Goal: Task Accomplishment & Management: Complete application form

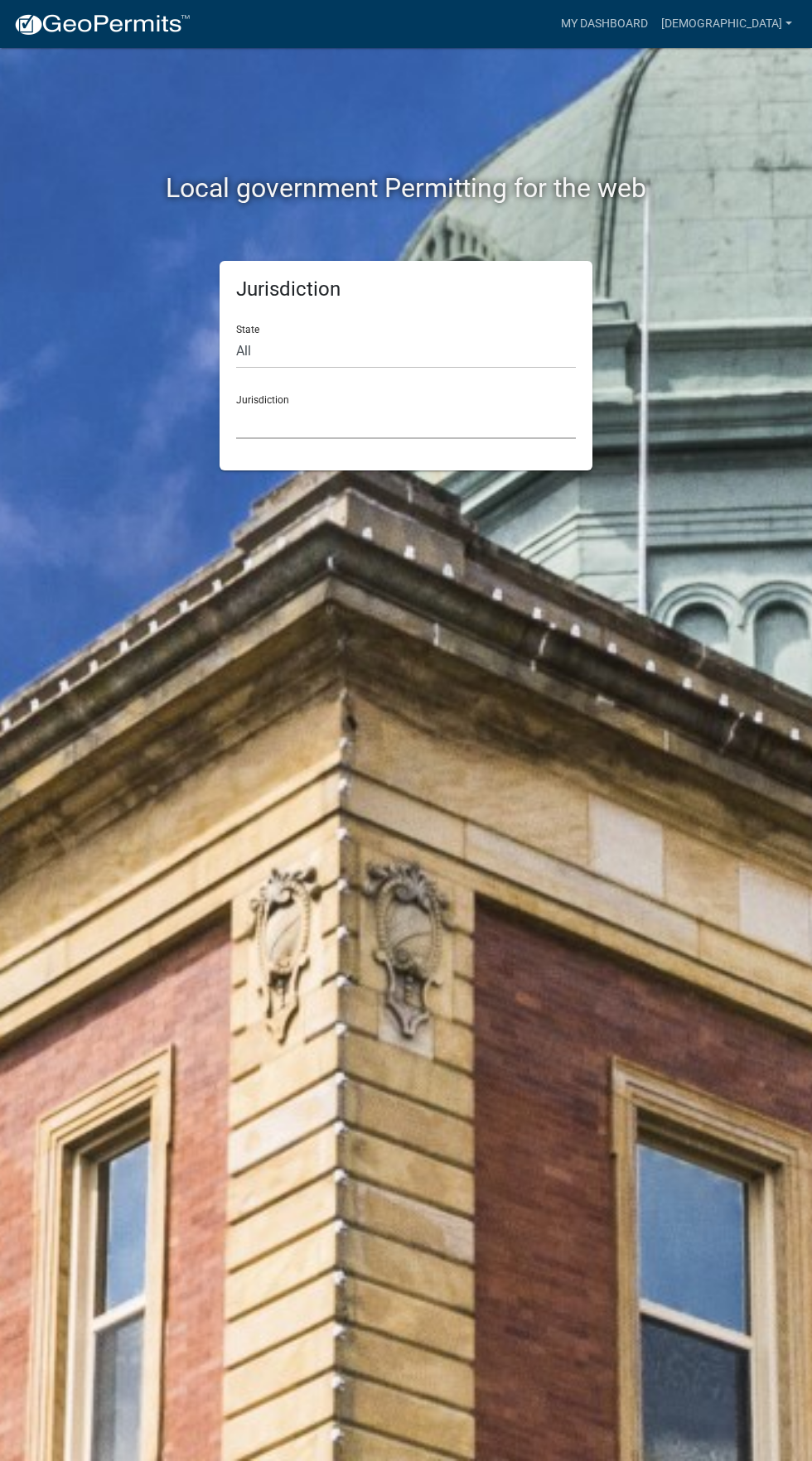
click at [525, 422] on select "[GEOGRAPHIC_DATA], [US_STATE] [GEOGRAPHIC_DATA], [US_STATE][PERSON_NAME][GEOGRA…" at bounding box center [406, 422] width 339 height 34
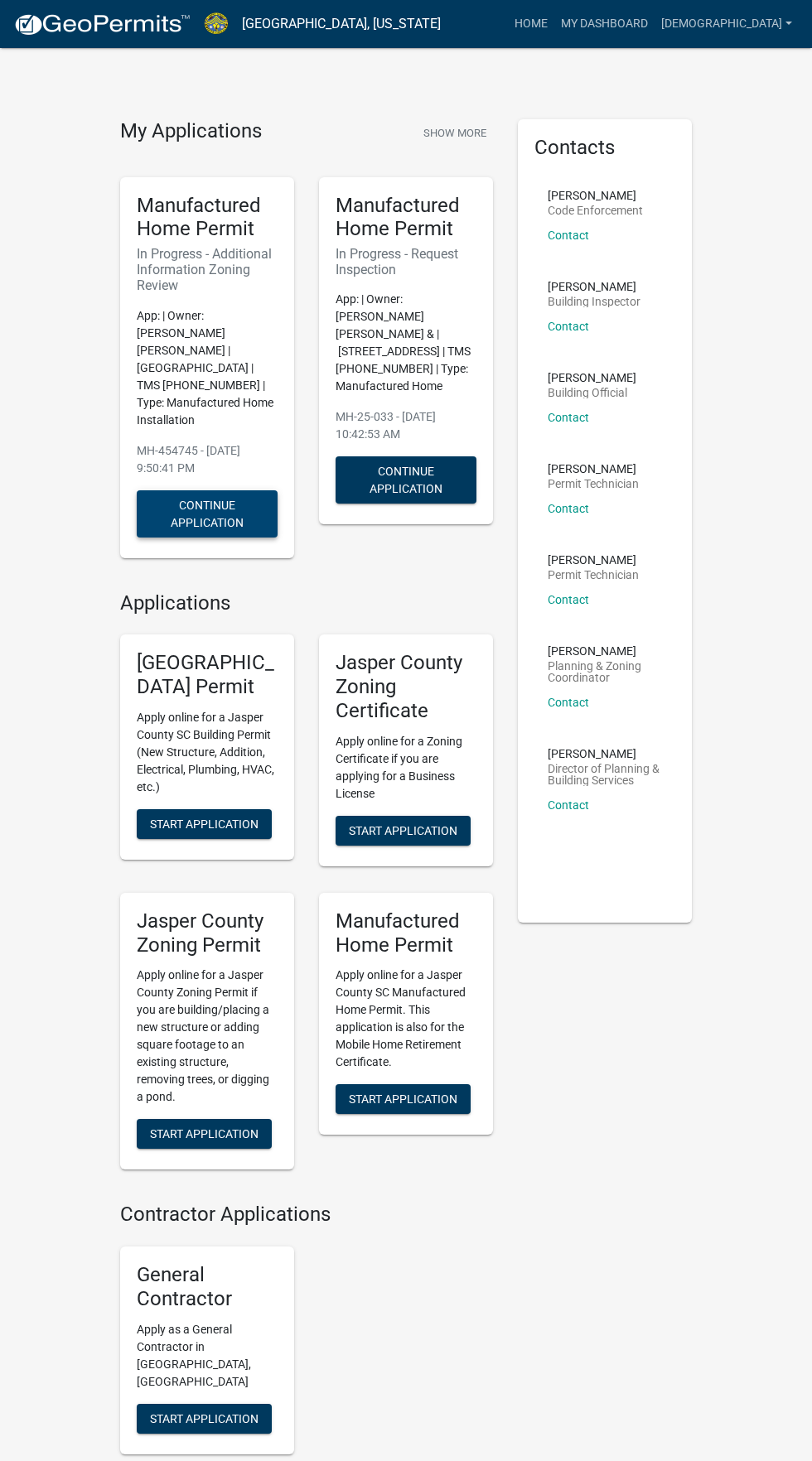
click at [224, 490] on button "Continue Application" at bounding box center [207, 514] width 141 height 48
